Goal: Navigation & Orientation: Find specific page/section

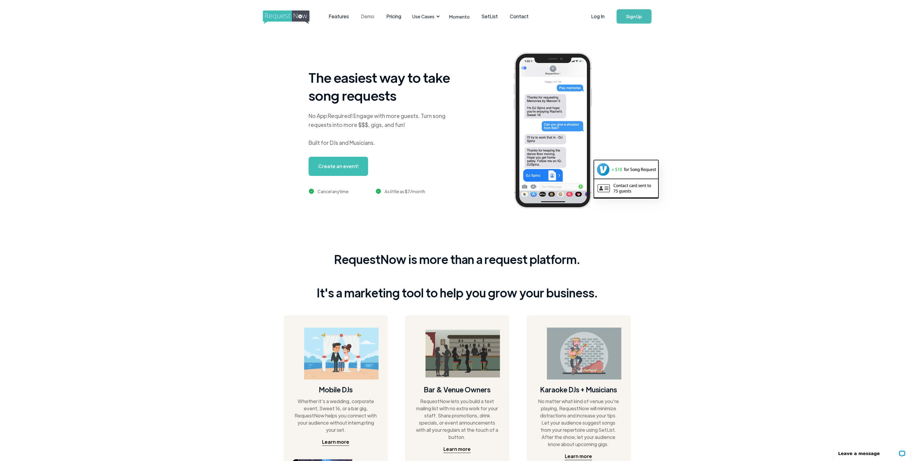
click at [371, 17] on link "Demo" at bounding box center [367, 16] width 25 height 19
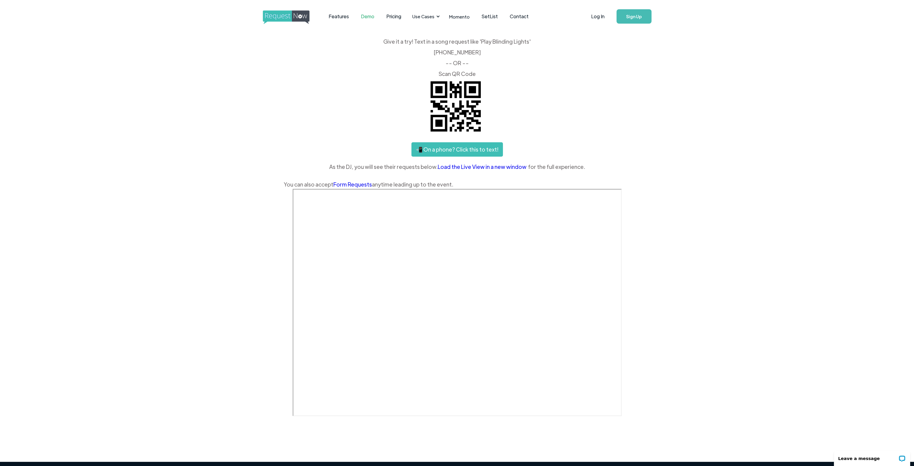
click at [358, 18] on link "Demo" at bounding box center [367, 16] width 25 height 19
